Goal: Task Accomplishment & Management: Manage account settings

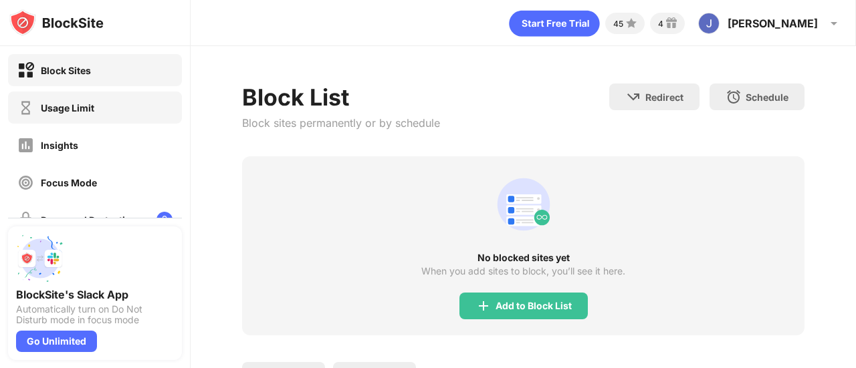
click at [110, 99] on div "Usage Limit" at bounding box center [95, 108] width 174 height 32
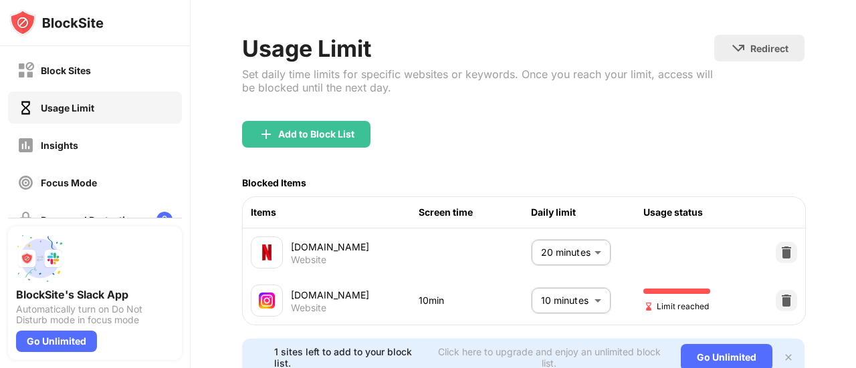
scroll to position [67, 0]
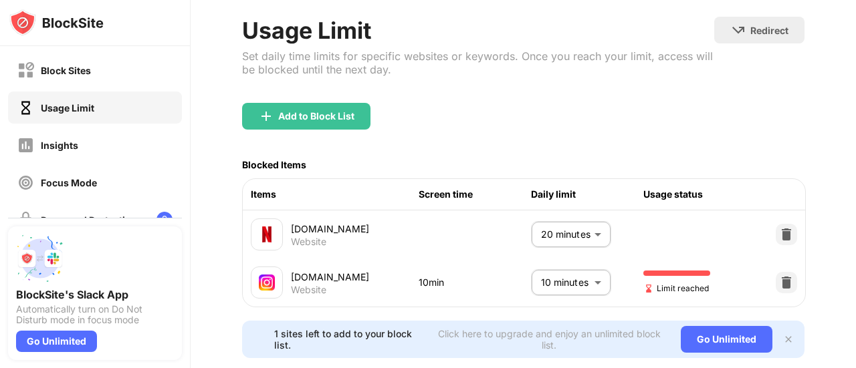
click at [591, 279] on body "Block Sites Usage Limit Insights Focus Mode Password Protection Custom Block Pa…" at bounding box center [428, 184] width 856 height 368
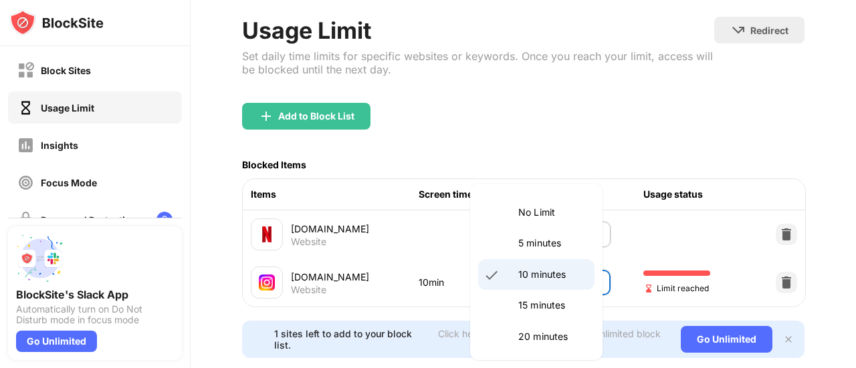
click at [555, 275] on p "10 minutes" at bounding box center [552, 274] width 68 height 15
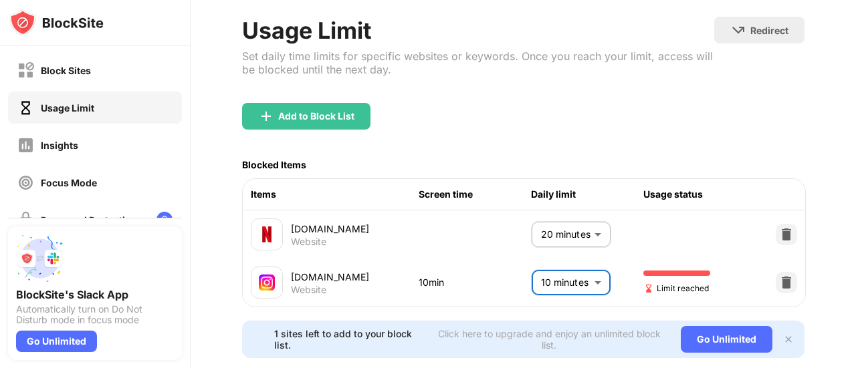
click at [543, 237] on body "Block Sites Usage Limit Insights Focus Mode Password Protection Custom Block Pa…" at bounding box center [428, 184] width 856 height 368
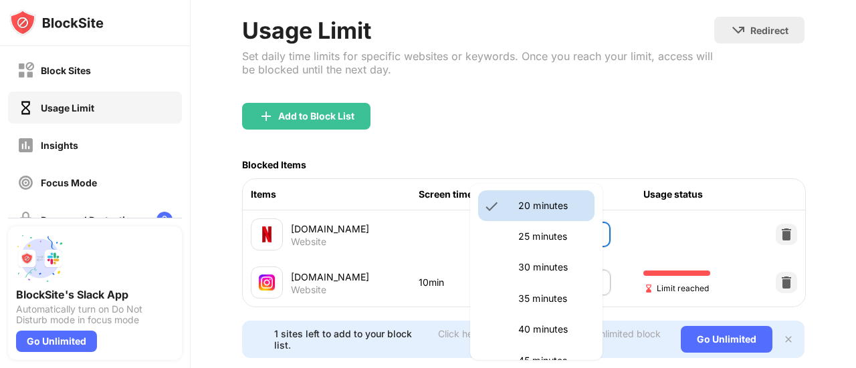
scroll to position [134, 0]
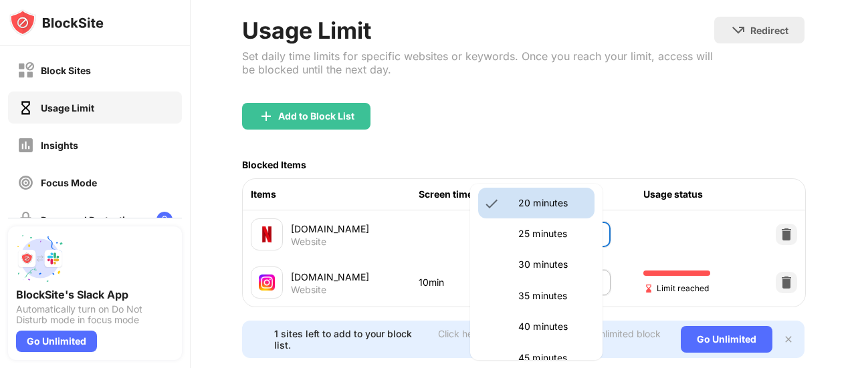
click at [541, 267] on p "30 minutes" at bounding box center [552, 264] width 68 height 15
type input "**"
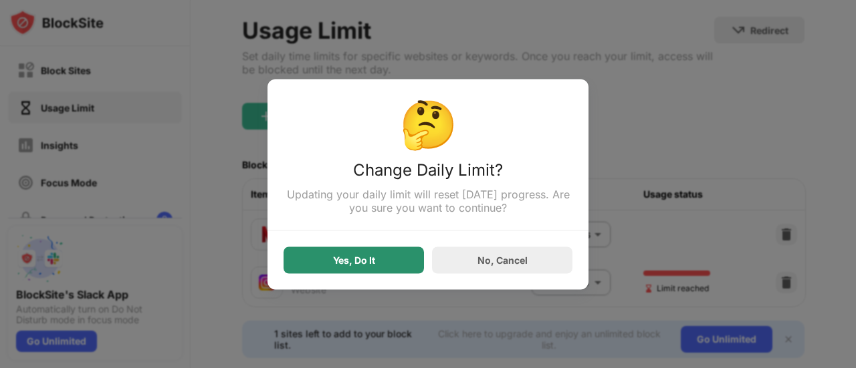
click at [406, 254] on div "Yes, Do It" at bounding box center [353, 260] width 140 height 27
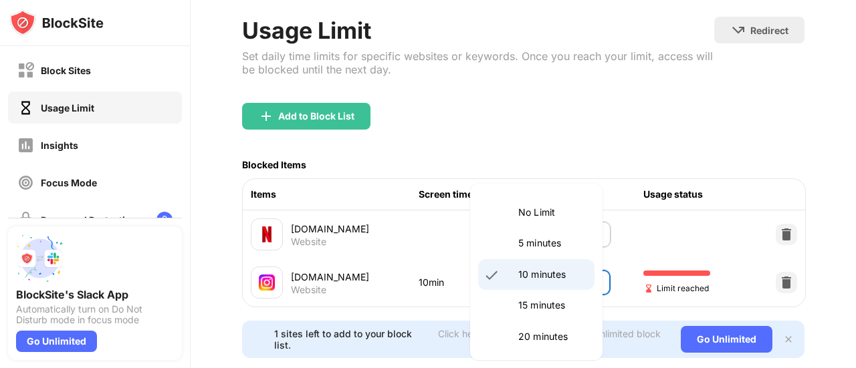
click at [562, 280] on body "Block Sites Usage Limit Insights Focus Mode Password Protection Custom Block Pa…" at bounding box center [428, 184] width 856 height 368
click at [555, 340] on p "20 minutes" at bounding box center [552, 337] width 68 height 15
type input "**"
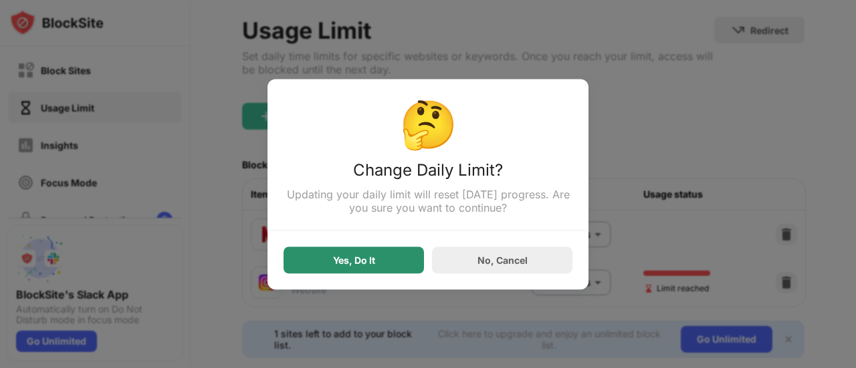
click at [369, 259] on div "Yes, Do It" at bounding box center [354, 260] width 42 height 11
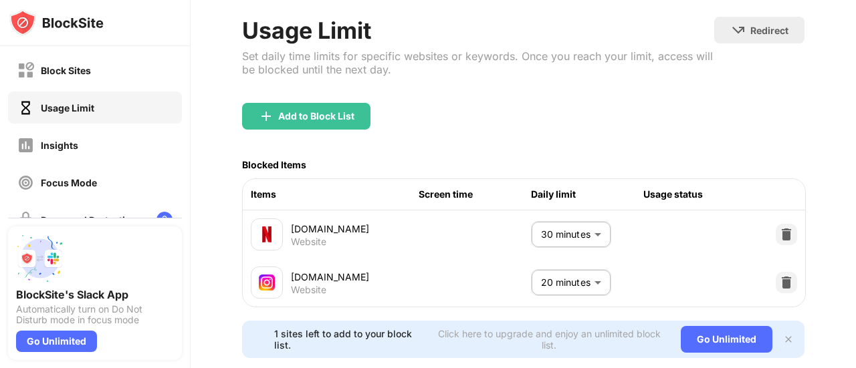
click at [579, 232] on body "Block Sites Usage Limit Insights Focus Mode Password Protection Custom Block Pa…" at bounding box center [428, 184] width 856 height 368
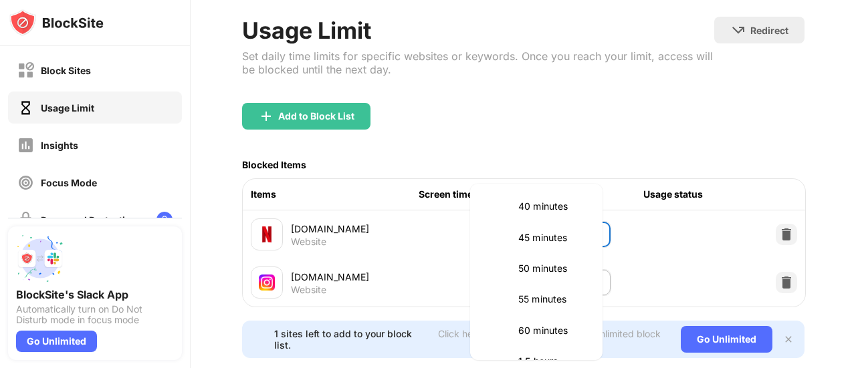
scroll to position [260, 0]
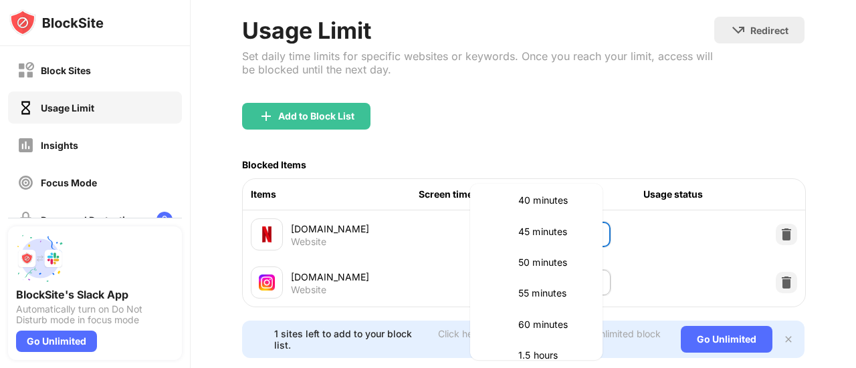
click at [554, 328] on p "60 minutes" at bounding box center [552, 325] width 68 height 15
type input "**"
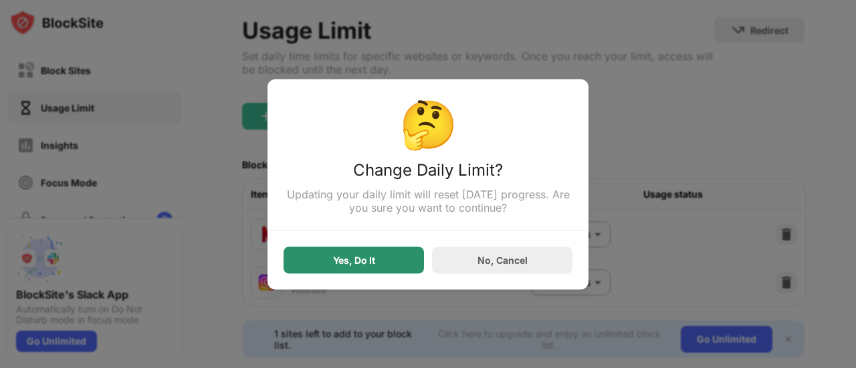
click at [416, 268] on div "Yes, Do It" at bounding box center [353, 260] width 140 height 27
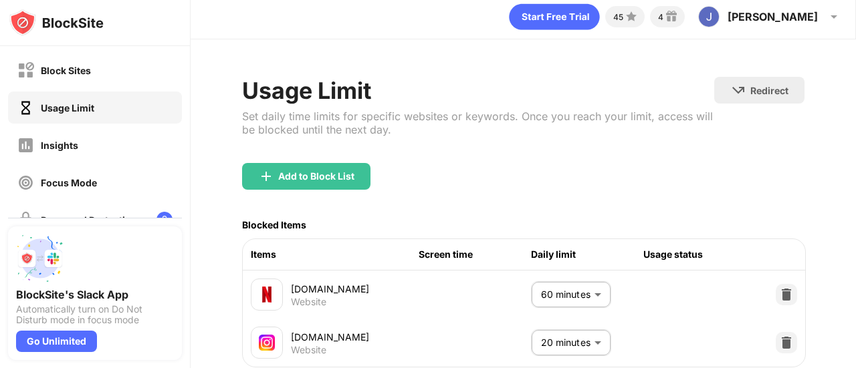
scroll to position [0, 0]
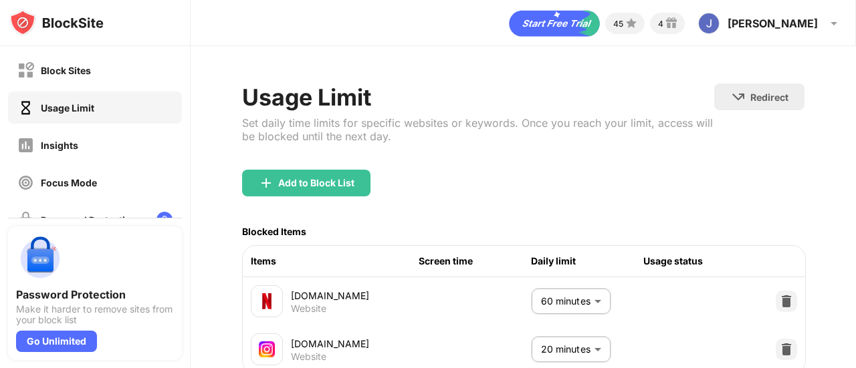
scroll to position [67, 0]
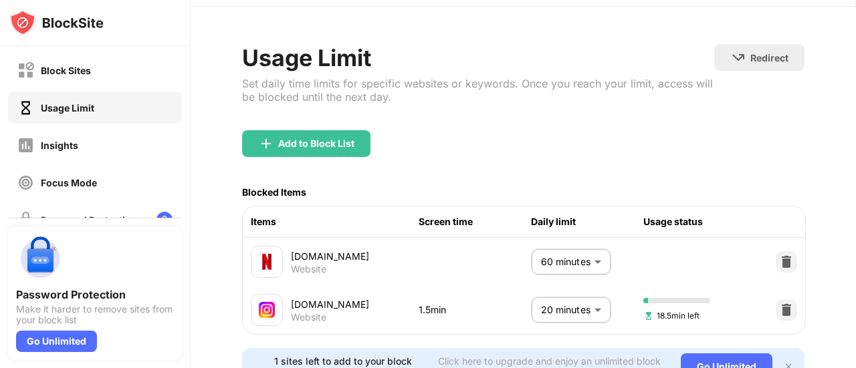
scroll to position [67, 0]
